Goal: Task Accomplishment & Management: Use online tool/utility

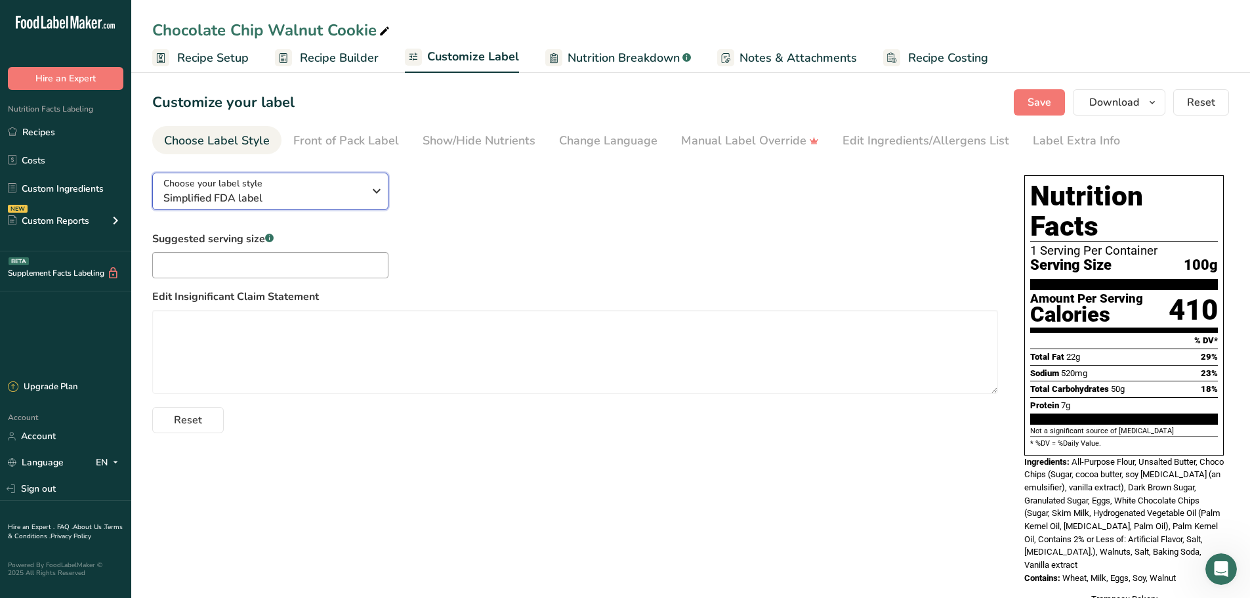
click at [369, 184] on icon "button" at bounding box center [377, 191] width 16 height 24
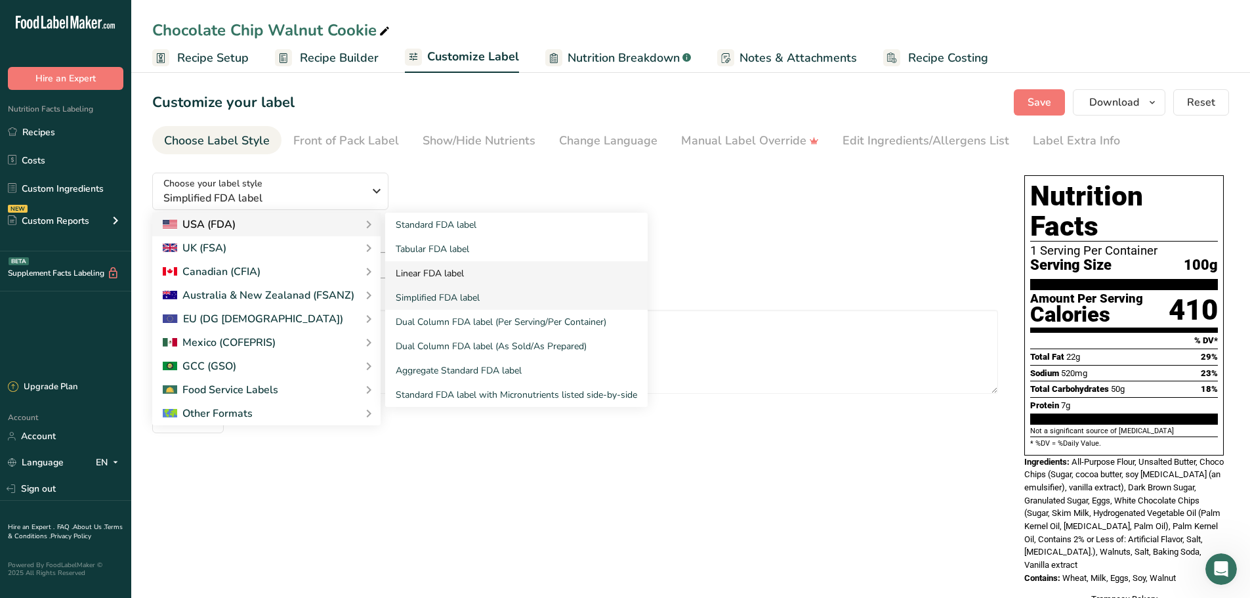
click at [436, 266] on link "Linear FDA label" at bounding box center [516, 273] width 262 height 24
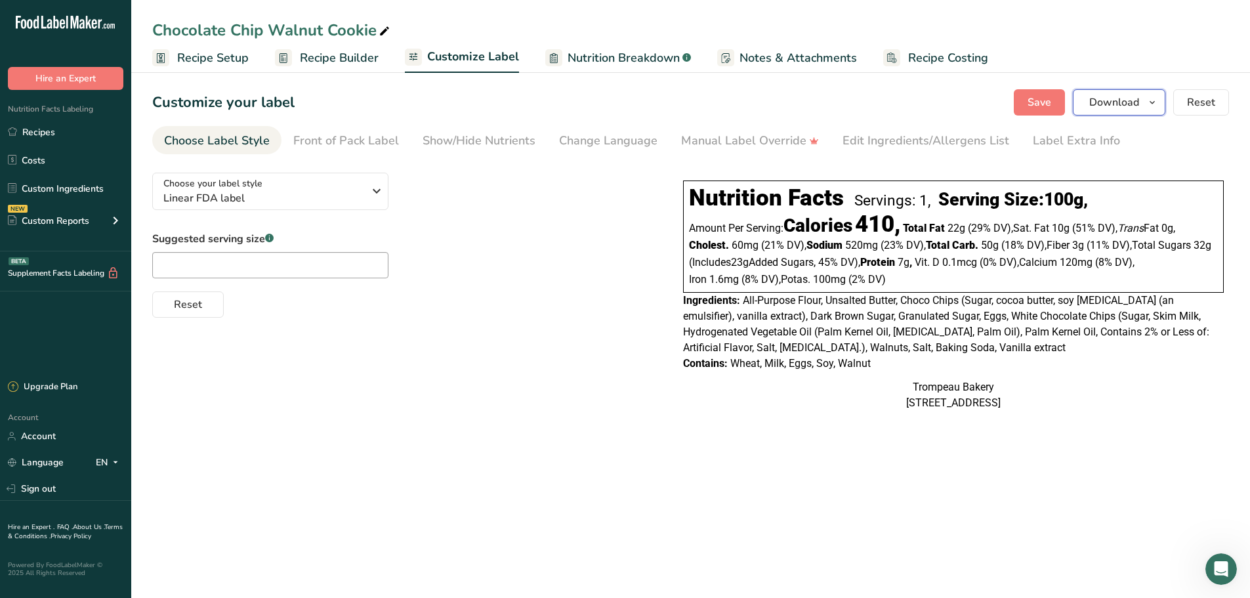
click at [1111, 102] on span "Download" at bounding box center [1114, 102] width 50 height 16
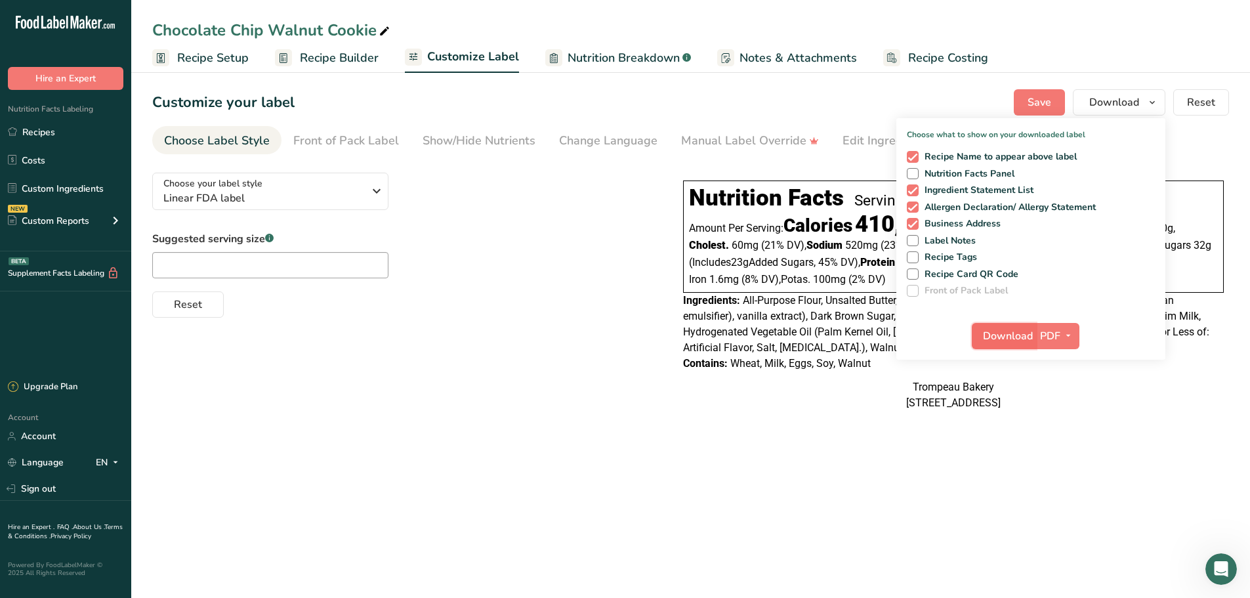
click at [998, 339] on span "Download" at bounding box center [1008, 336] width 50 height 16
click at [617, 56] on span "Nutrition Breakdown" at bounding box center [624, 58] width 112 height 18
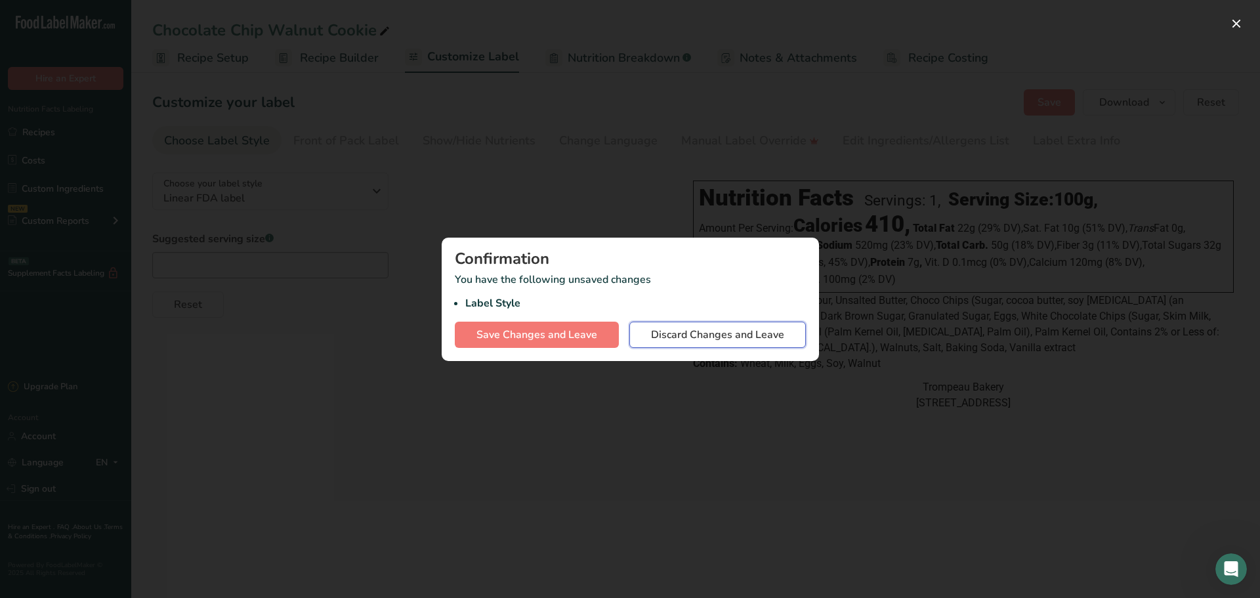
click at [648, 333] on button "Discard Changes and Leave" at bounding box center [717, 335] width 177 height 26
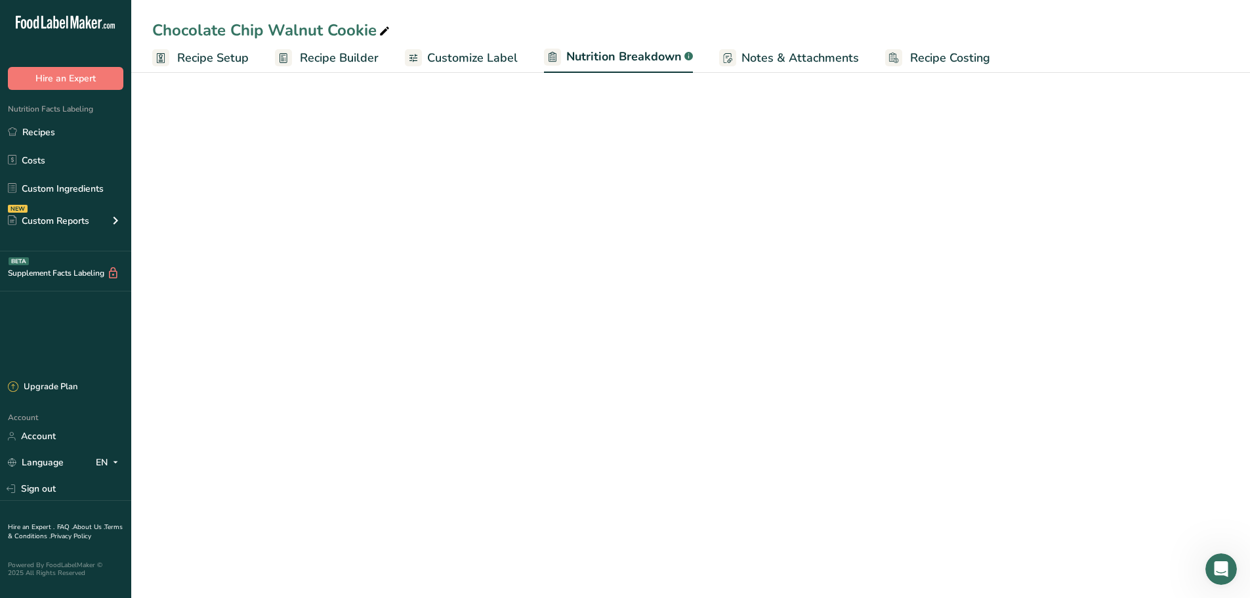
click at [472, 64] on span "Customize Label" at bounding box center [472, 58] width 91 height 18
select select "Calories"
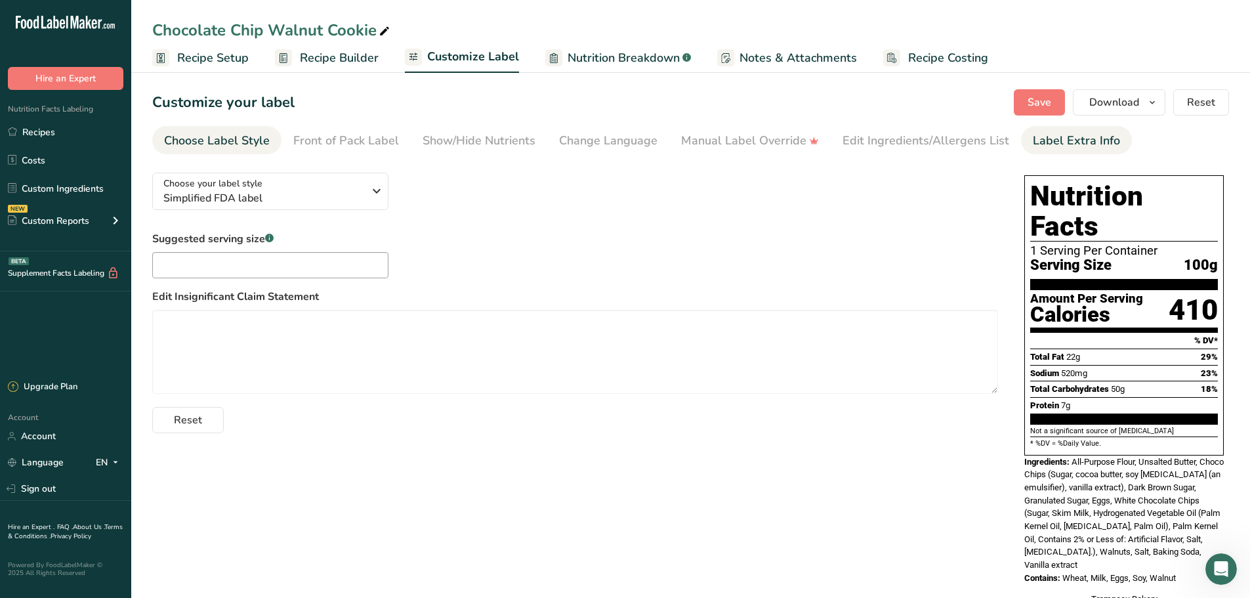
click at [1063, 142] on div "Label Extra Info" at bounding box center [1076, 141] width 87 height 18
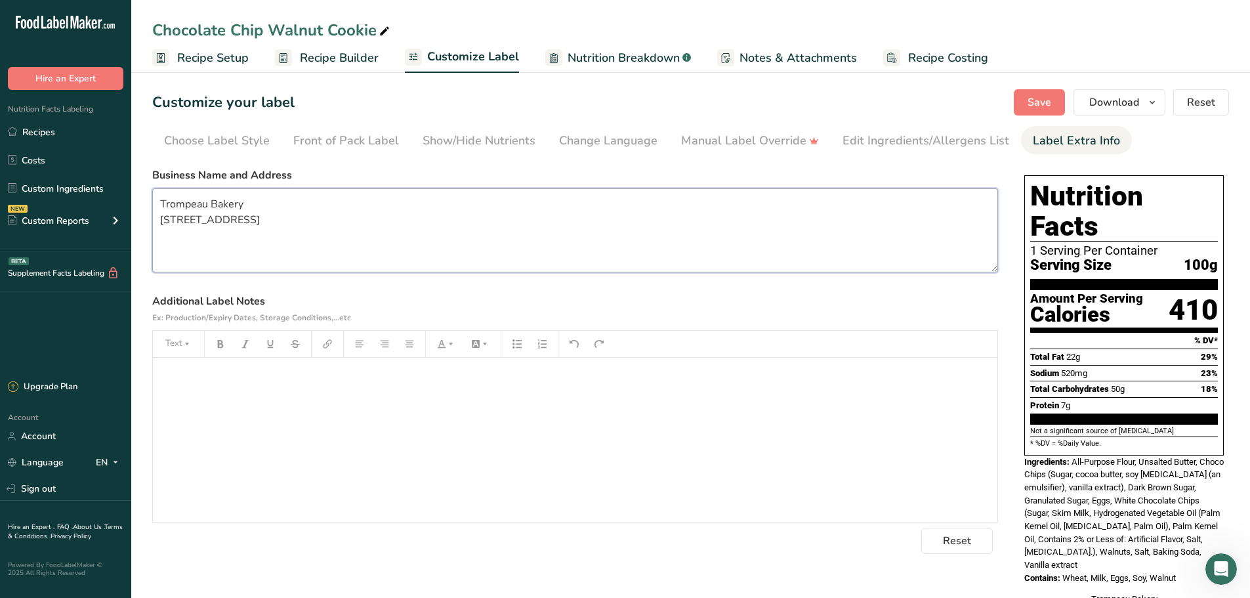
drag, startPoint x: 264, startPoint y: 240, endPoint x: 142, endPoint y: 215, distance: 124.4
click at [142, 215] on section "Customize your label Save Download Choose what to show on your downloaded label…" at bounding box center [690, 360] width 1119 height 584
type textarea "Trompeau Bakery - [STREET_ADDRESS]"
click at [1042, 104] on span "Save" at bounding box center [1040, 102] width 24 height 16
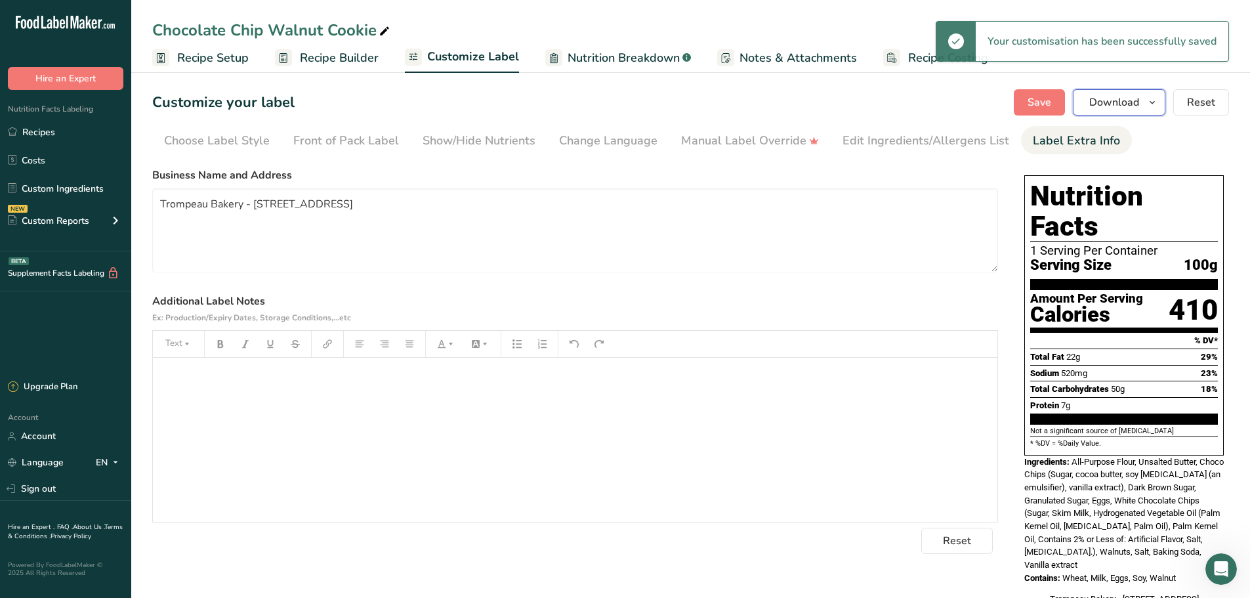
click at [1151, 108] on icon "button" at bounding box center [1152, 102] width 10 height 16
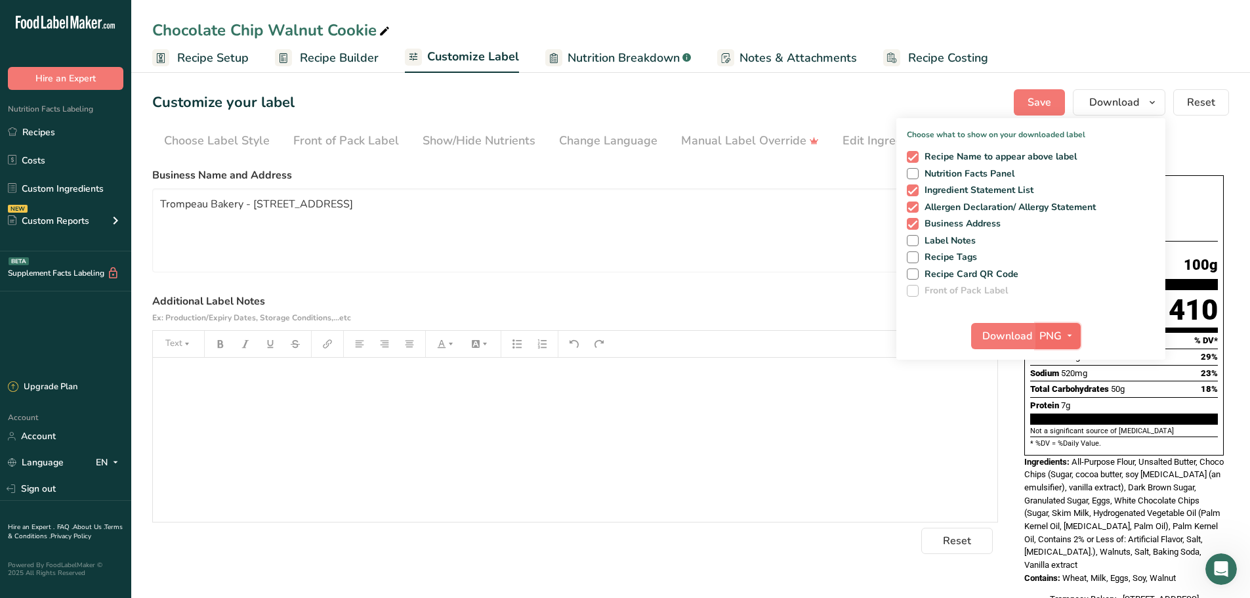
click at [1060, 335] on span "PNG" at bounding box center [1050, 336] width 22 height 16
click at [1059, 431] on link "PDF" at bounding box center [1060, 428] width 42 height 22
click at [1016, 333] on span "Download" at bounding box center [1008, 336] width 50 height 16
click at [867, 174] on label "Business Name and Address" at bounding box center [575, 175] width 846 height 16
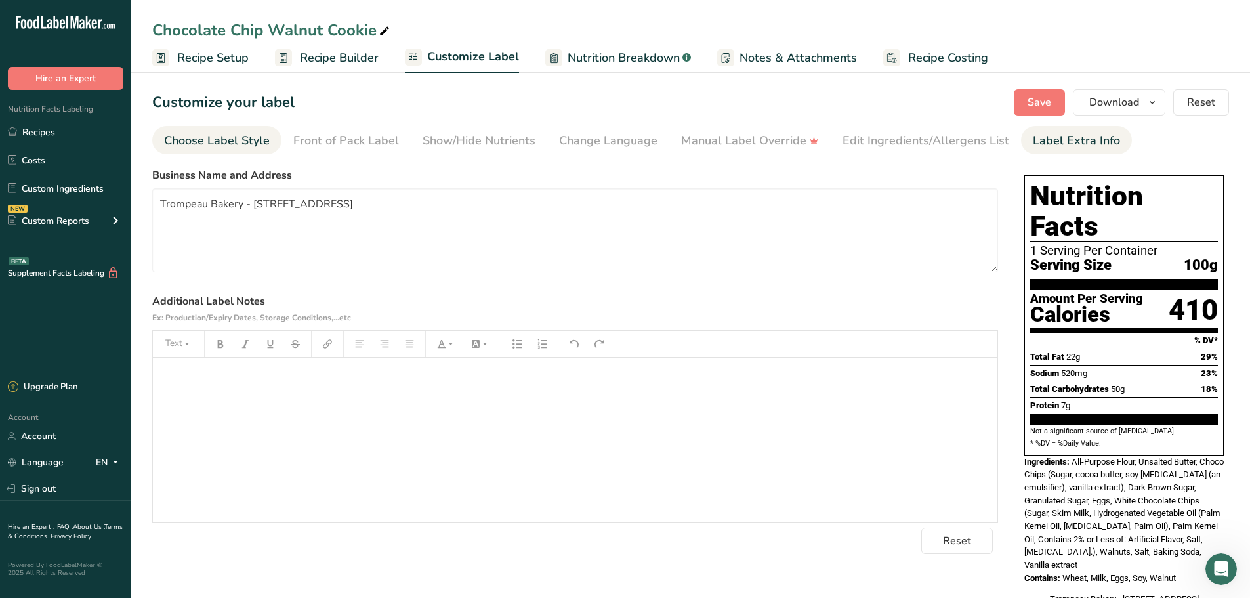
click at [211, 146] on div "Choose Label Style" at bounding box center [217, 141] width 106 height 18
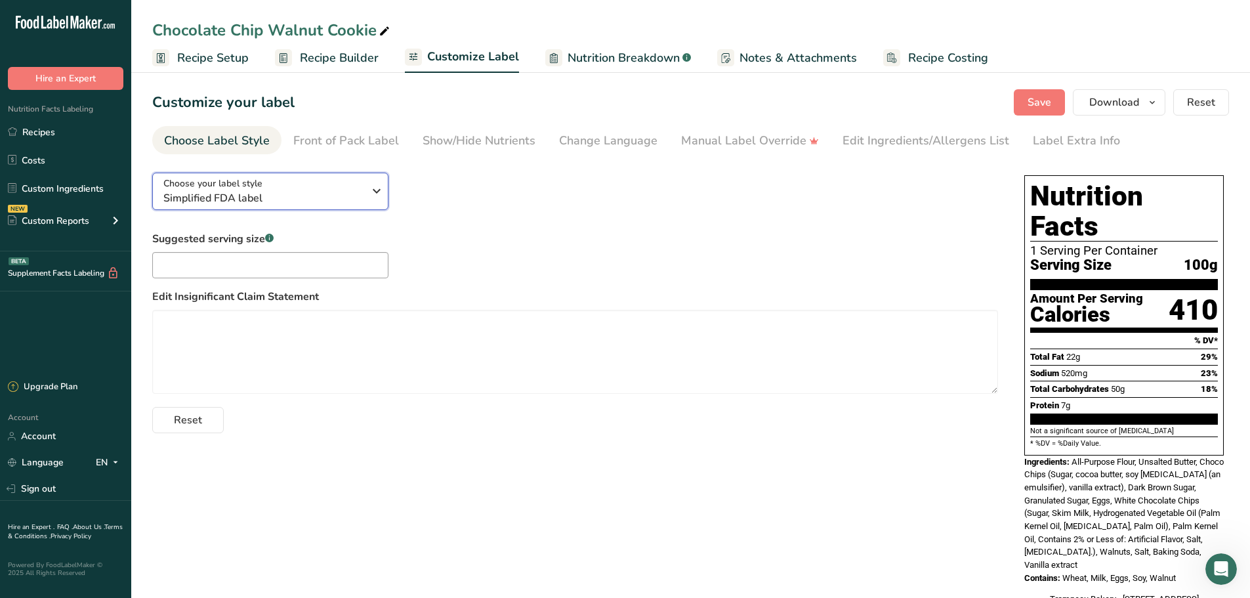
click at [340, 191] on span "Simplified FDA label" at bounding box center [263, 198] width 200 height 16
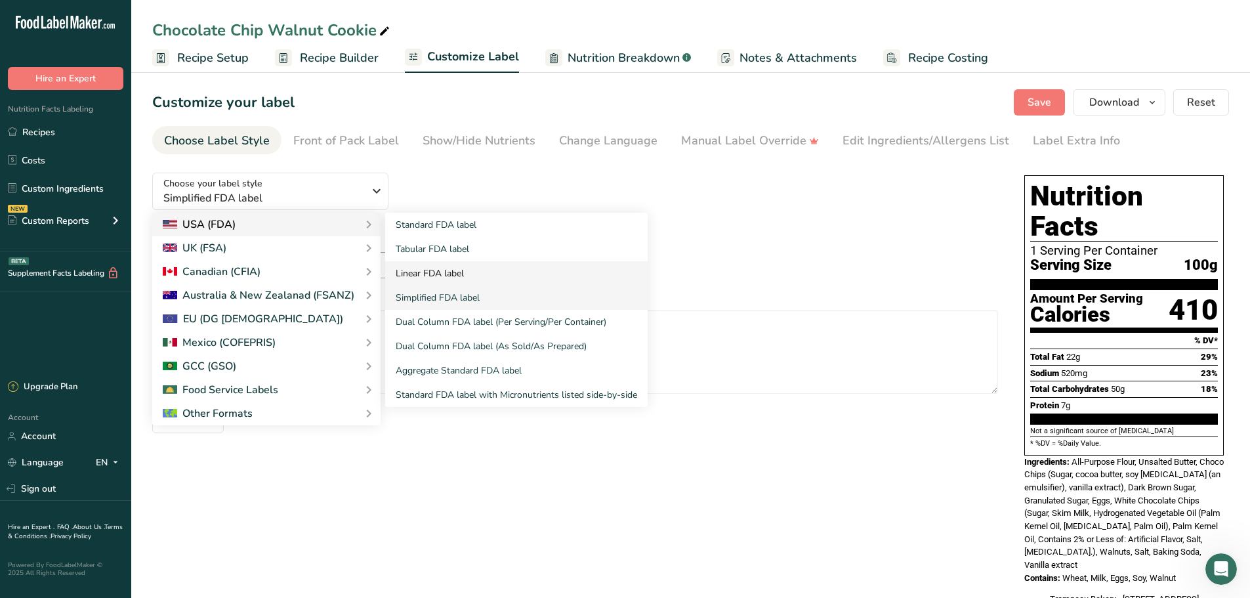
click at [418, 267] on link "Linear FDA label" at bounding box center [516, 273] width 262 height 24
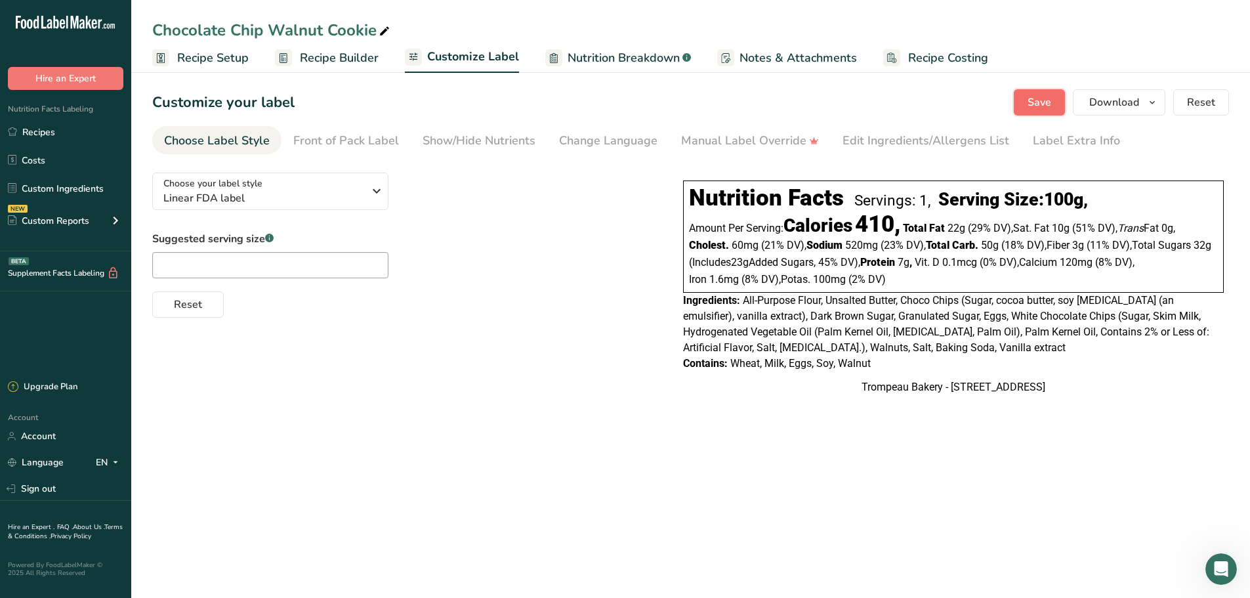
click at [1042, 96] on span "Save" at bounding box center [1040, 102] width 24 height 16
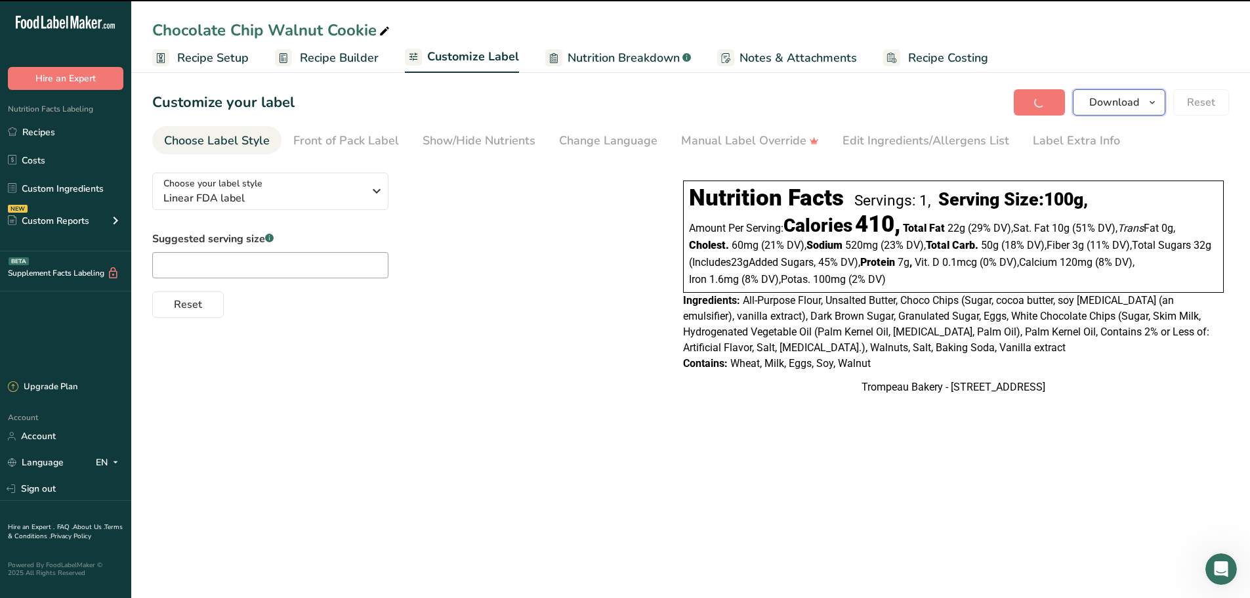
click at [1135, 98] on span "Download" at bounding box center [1114, 102] width 50 height 16
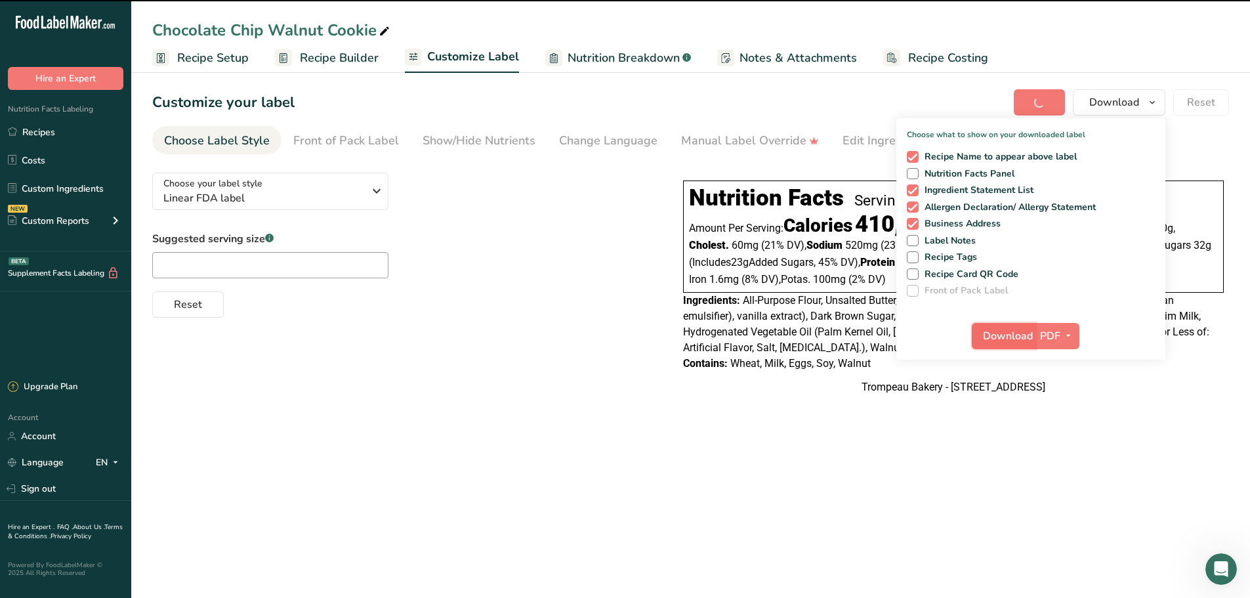
click at [1009, 335] on span "Download" at bounding box center [1008, 336] width 50 height 16
